Goal: Book appointment/travel/reservation

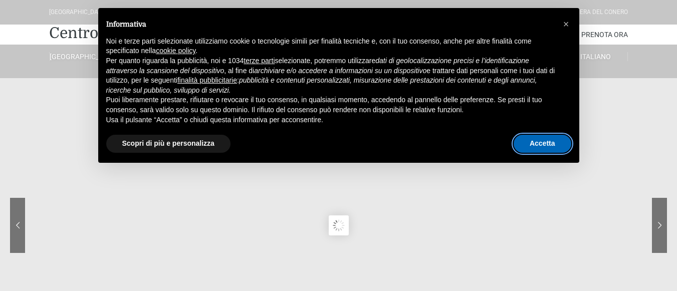
click at [559, 147] on button "Accetta" at bounding box center [542, 144] width 58 height 18
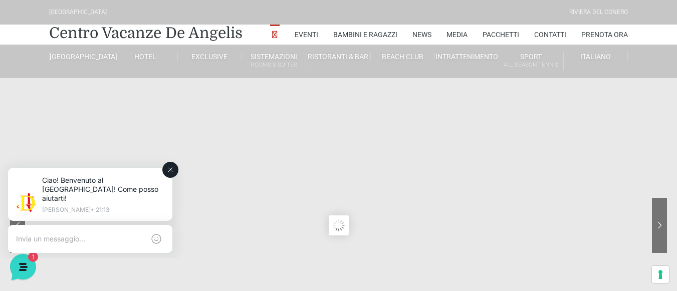
click at [40, 234] on textarea at bounding box center [80, 238] width 128 height 9
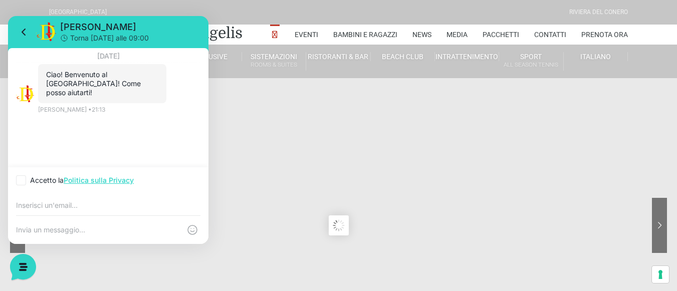
drag, startPoint x: 297, startPoint y: 200, endPoint x: 301, endPoint y: 195, distance: 6.0
click at [301, 197] on sr7-content at bounding box center [338, 225] width 677 height 451
click at [305, 107] on sr7-content at bounding box center [338, 225] width 677 height 451
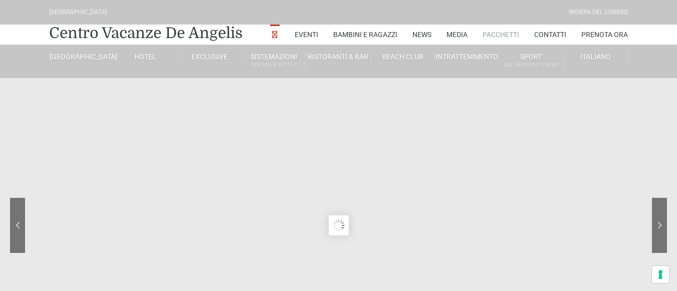
click at [495, 32] on link "Pacchetti" at bounding box center [500, 35] width 37 height 20
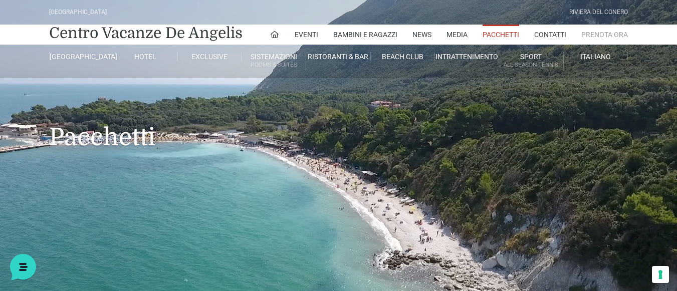
click at [612, 36] on link "Prenota Ora" at bounding box center [604, 35] width 47 height 20
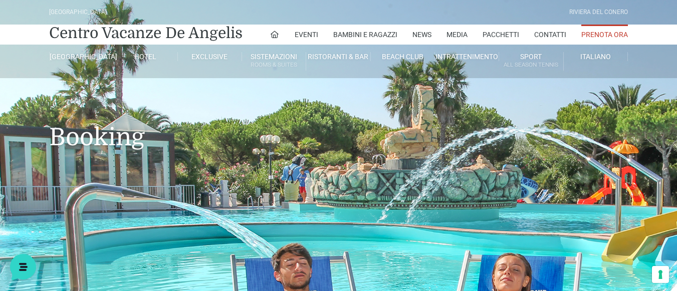
click at [375, 200] on header "Villaggio Hotel Resort Riviera Del Conero Centro Vacanze De Angelis Eventi Miss…" at bounding box center [338, 200] width 677 height 401
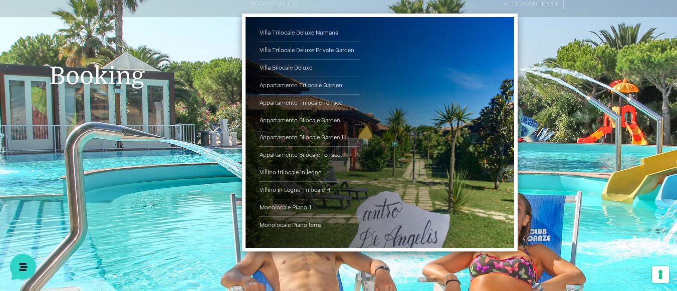
scroll to position [50, 0]
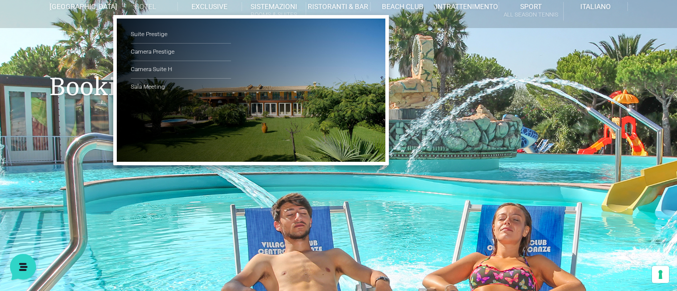
click at [142, 6] on link "Hotel" at bounding box center [145, 6] width 64 height 9
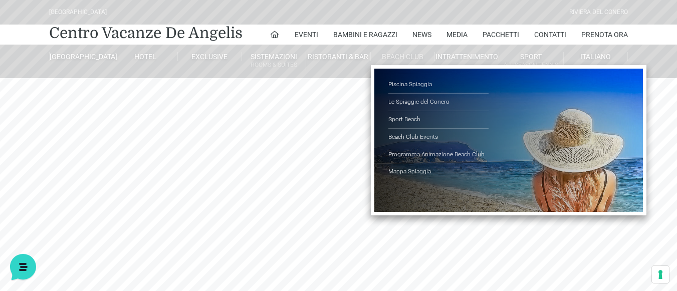
click at [404, 58] on link "Beach Club" at bounding box center [403, 56] width 64 height 9
